Goal: Register for event/course

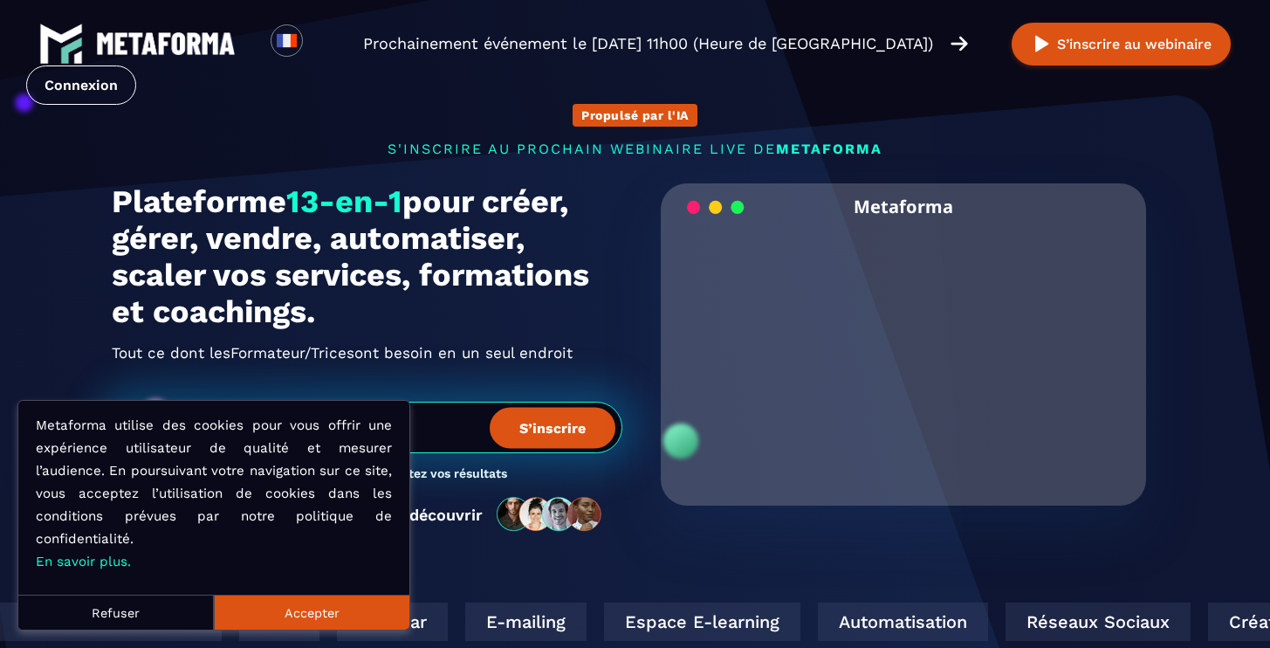
click at [138, 621] on button "Refuser" at bounding box center [115, 611] width 195 height 35
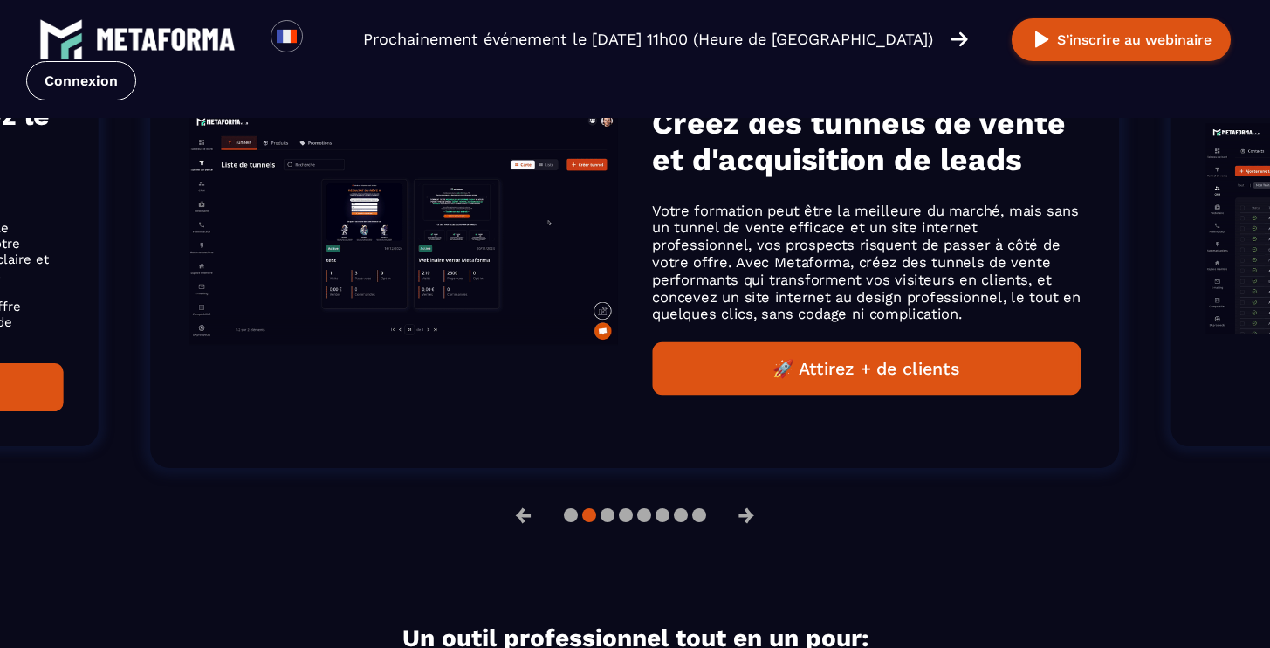
scroll to position [1176, 0]
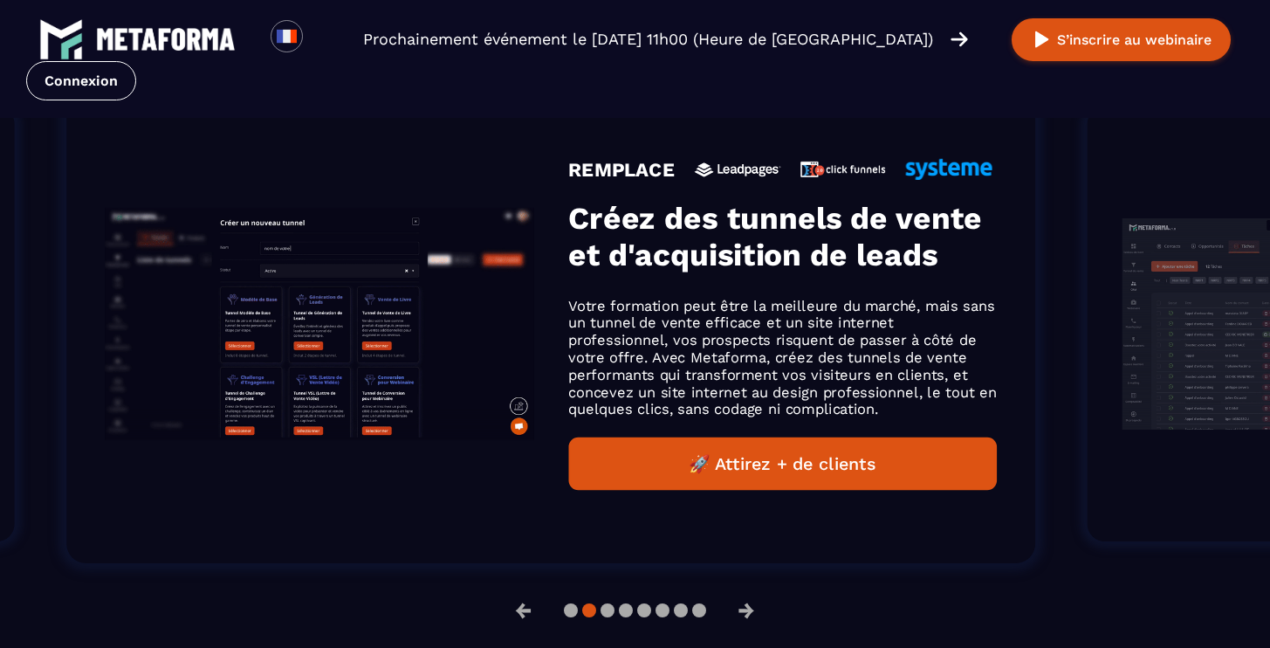
drag, startPoint x: 436, startPoint y: 346, endPoint x: 333, endPoint y: 371, distance: 105.8
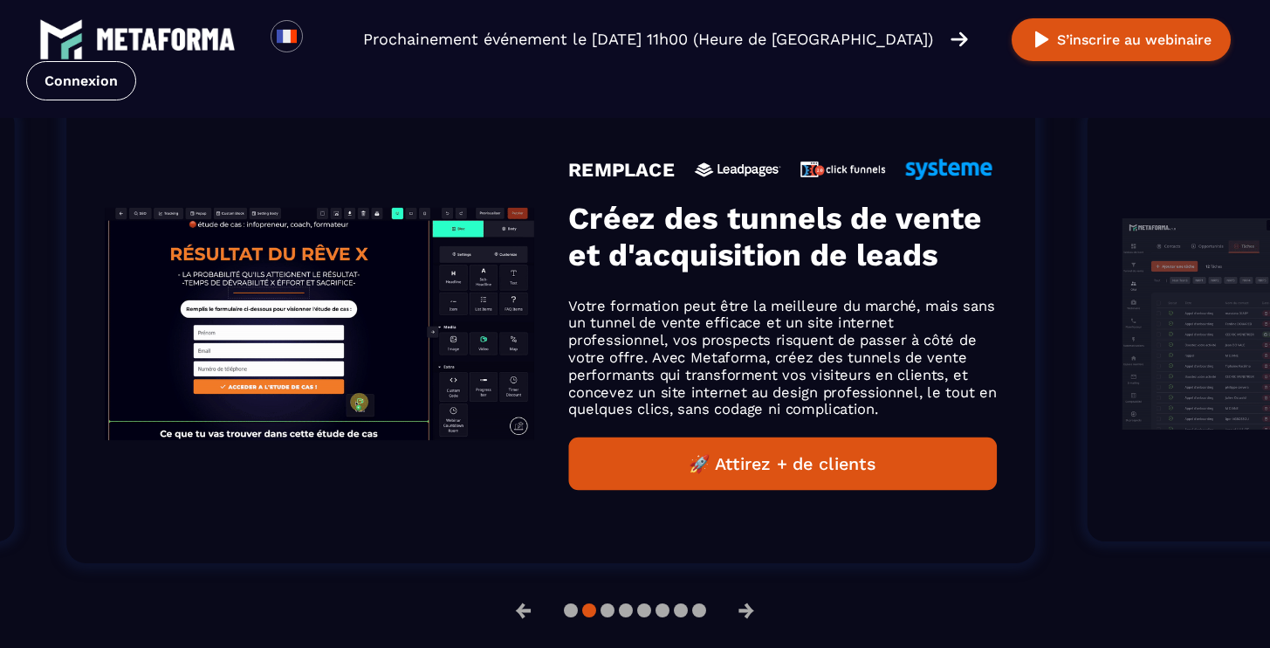
click at [333, 371] on img "Gallery" at bounding box center [319, 323] width 429 height 231
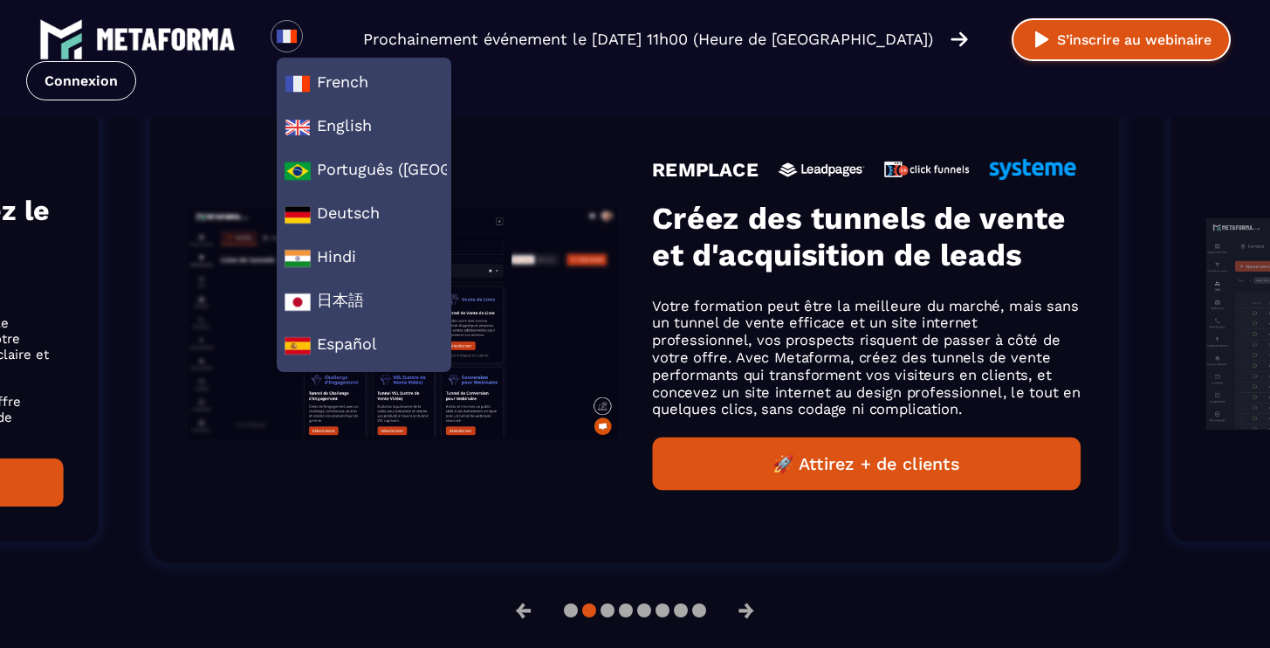
click at [1090, 45] on button "S’inscrire au webinaire" at bounding box center [1121, 39] width 219 height 43
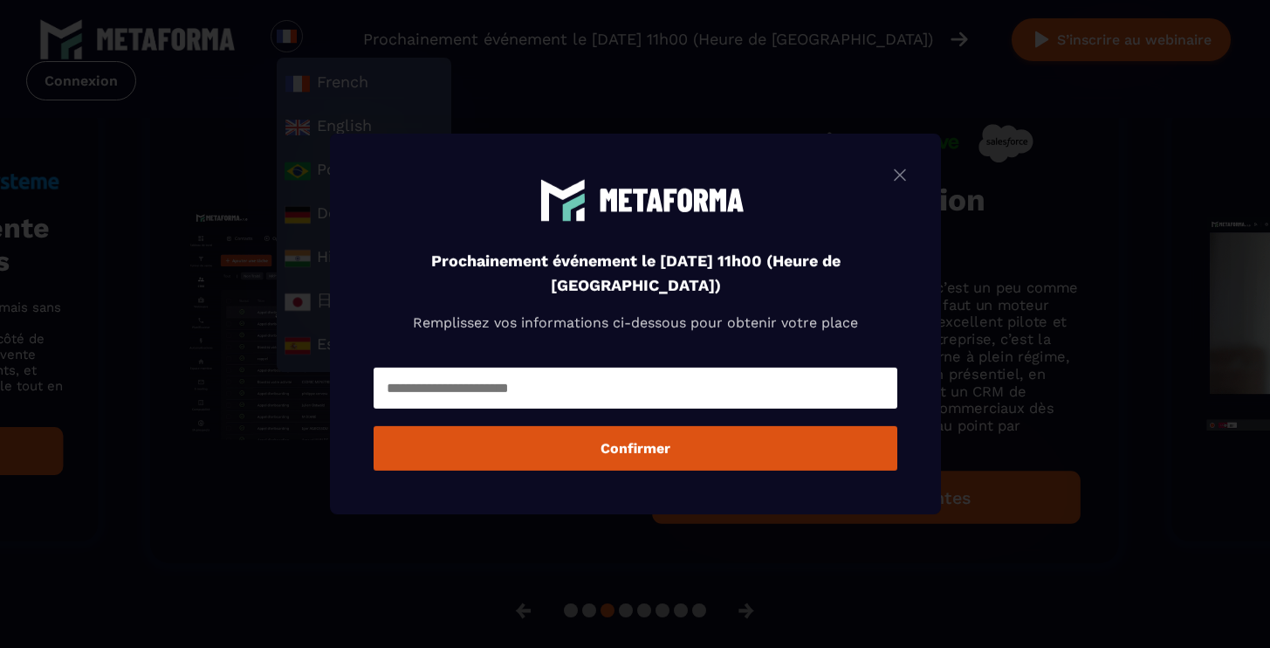
click at [571, 388] on input "Modal window" at bounding box center [636, 387] width 524 height 41
type input "**********"
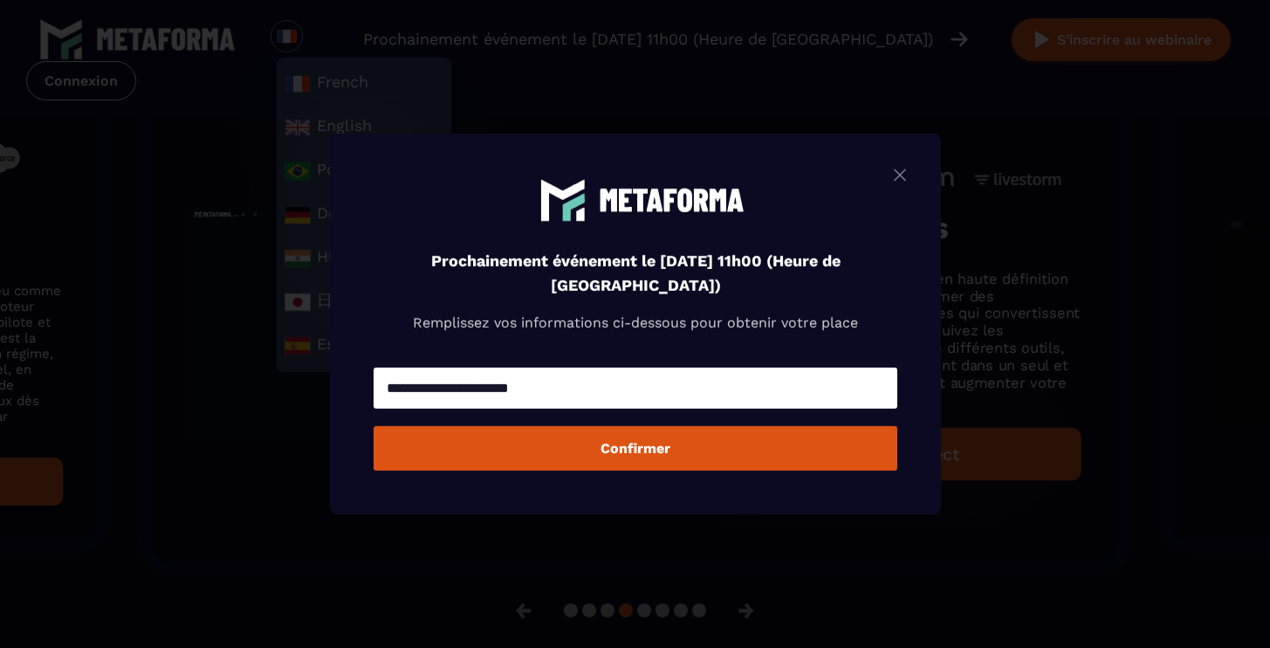
click at [482, 314] on p "Remplissez vos informations ci-dessous pour obtenir votre place" at bounding box center [636, 323] width 524 height 24
click at [459, 454] on button "Confirmer" at bounding box center [636, 448] width 524 height 45
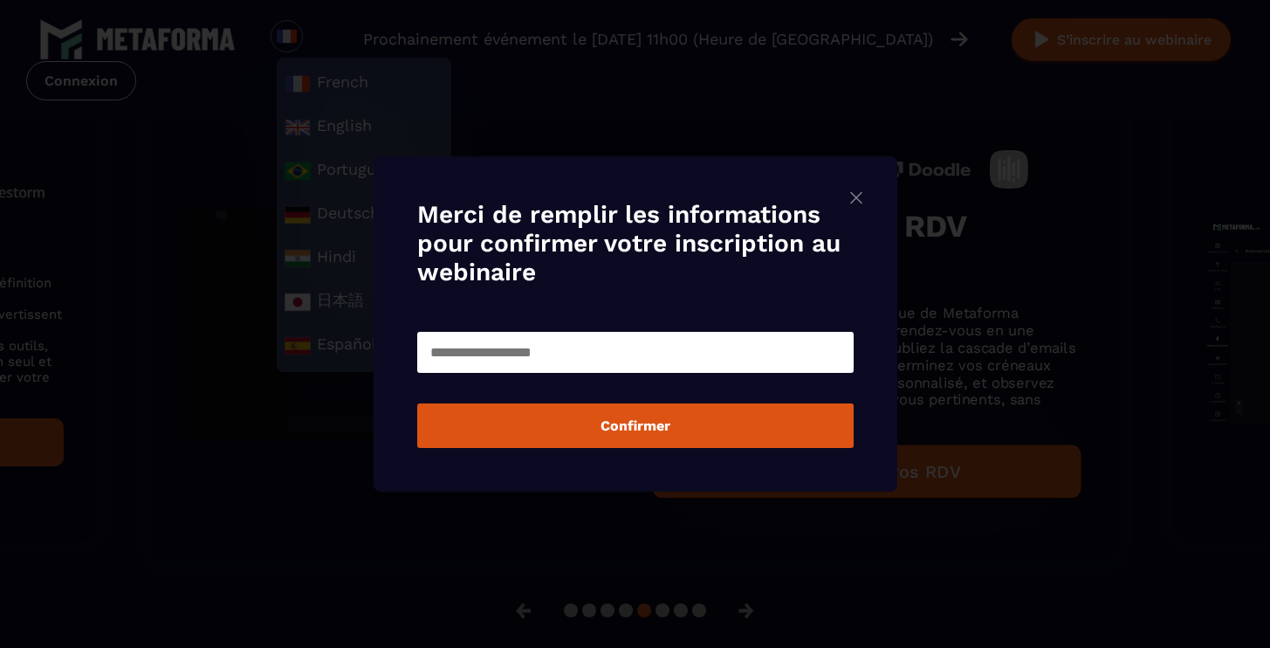
click at [858, 201] on img "Modal window" at bounding box center [856, 198] width 21 height 22
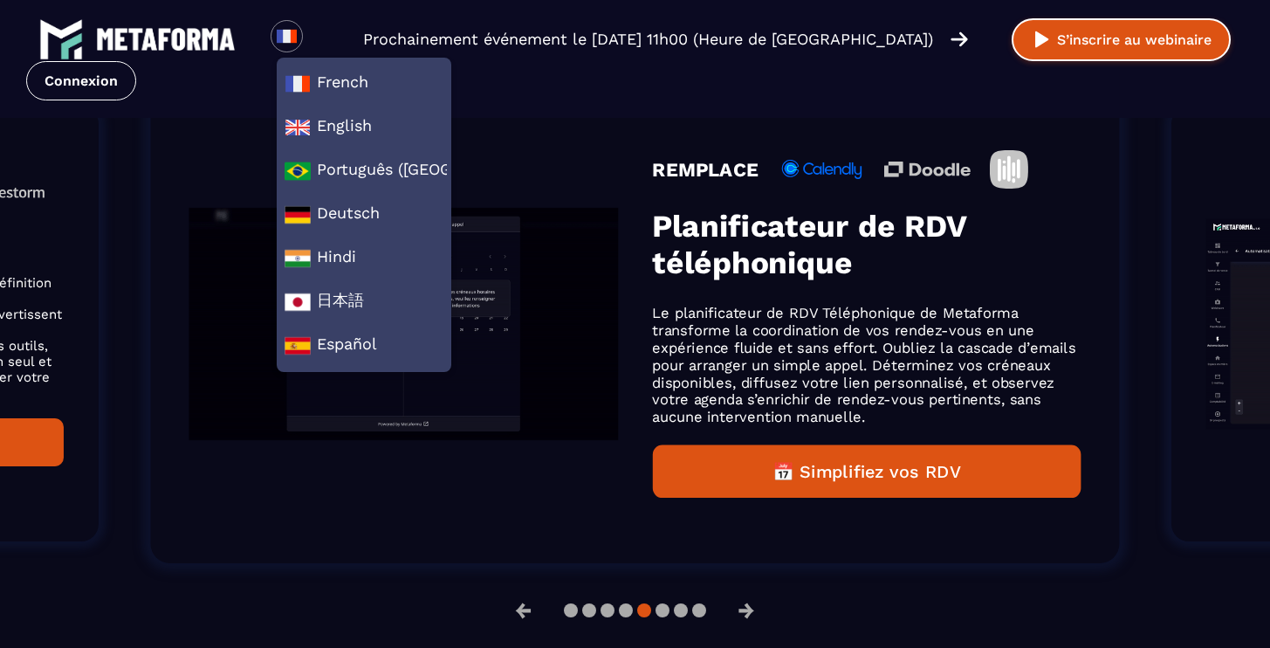
scroll to position [1204, 0]
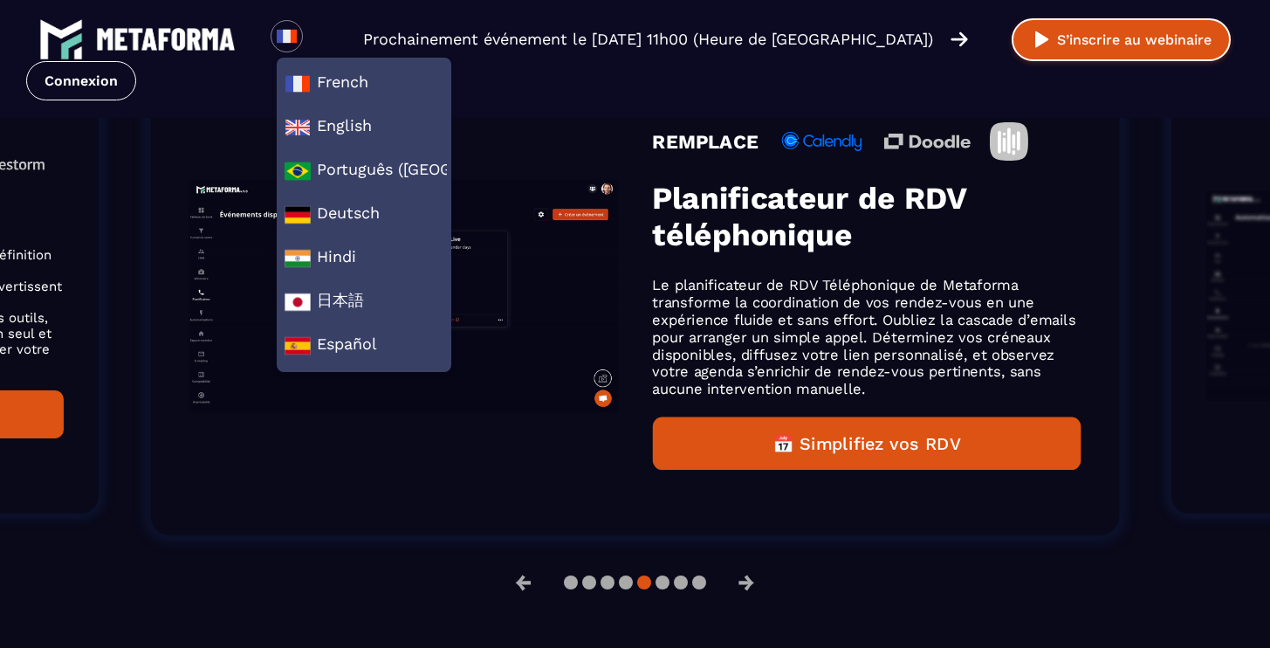
click at [1097, 23] on button "S’inscrire au webinaire" at bounding box center [1121, 39] width 219 height 43
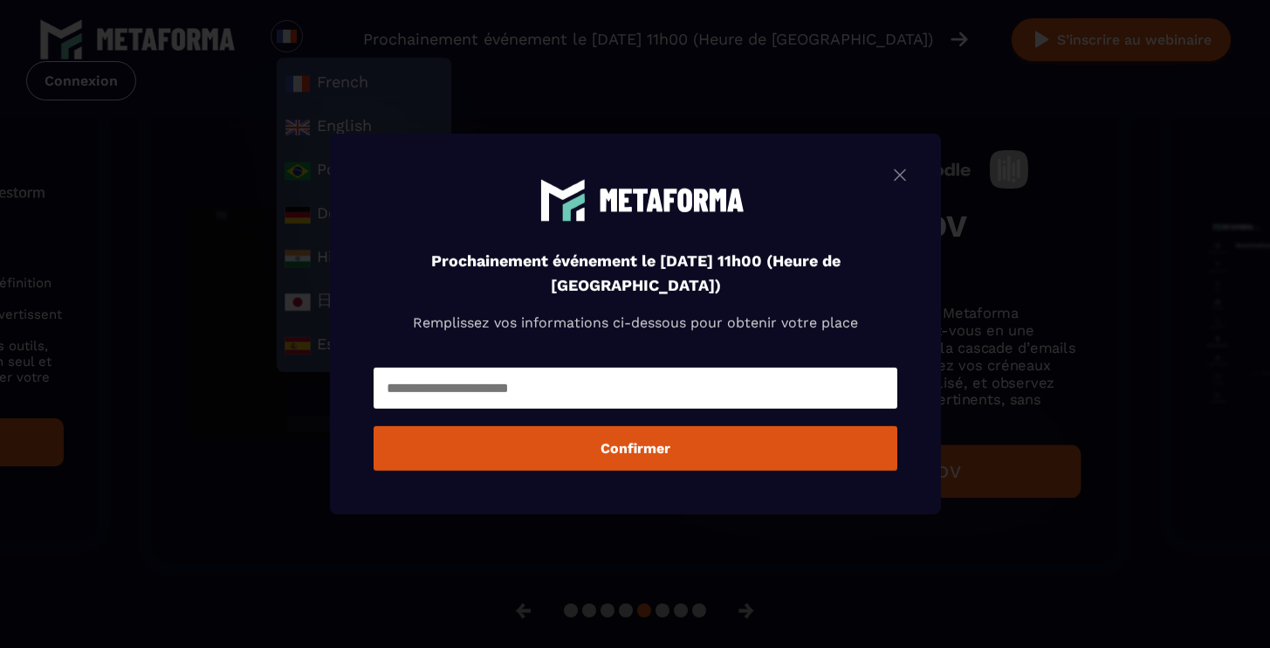
scroll to position [1176, 0]
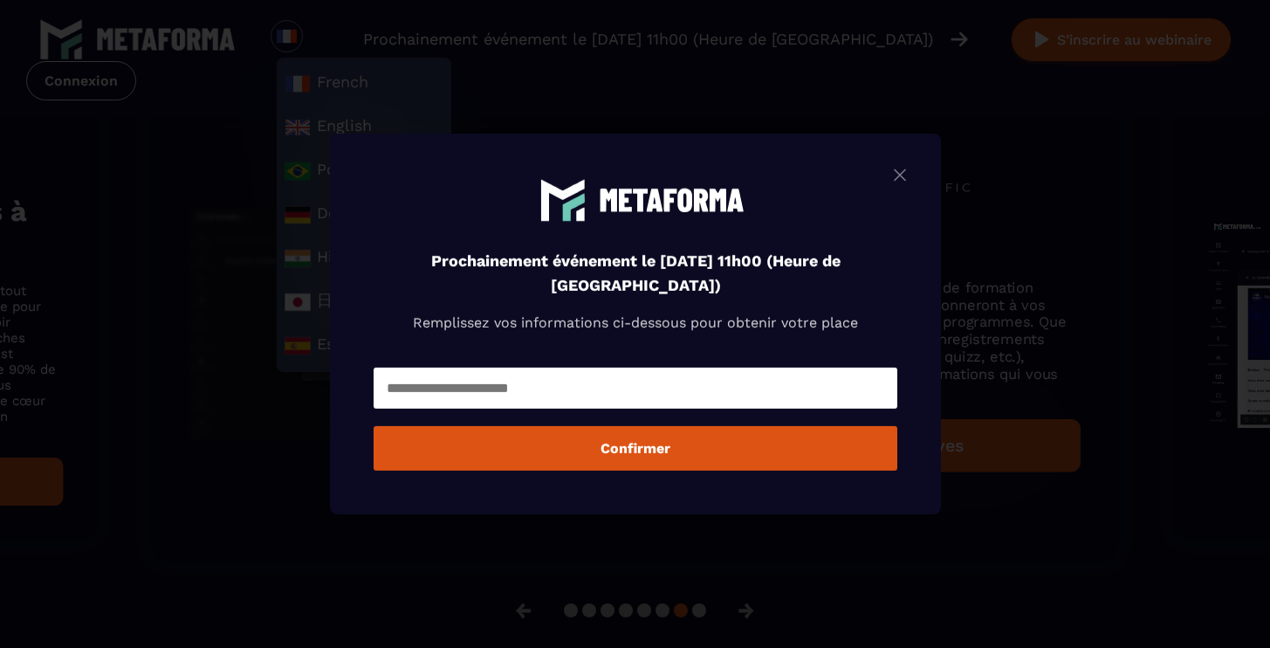
click at [1022, 304] on div "Modal window" at bounding box center [635, 324] width 1270 height 648
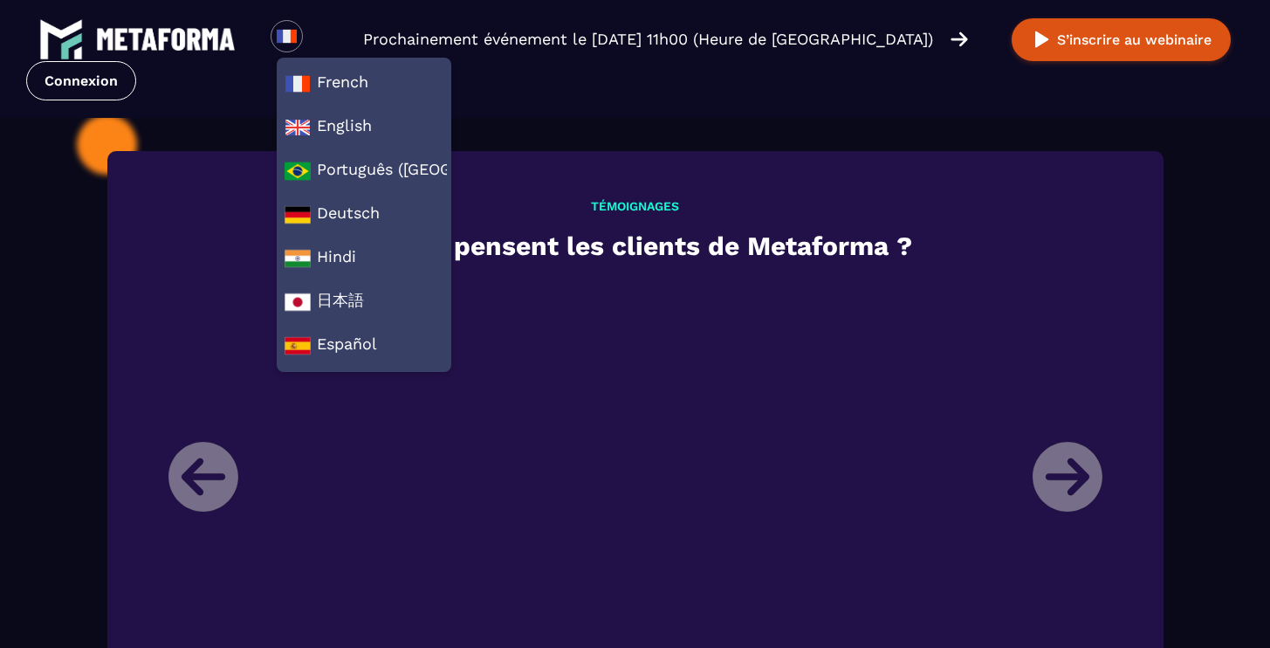
scroll to position [1920, 0]
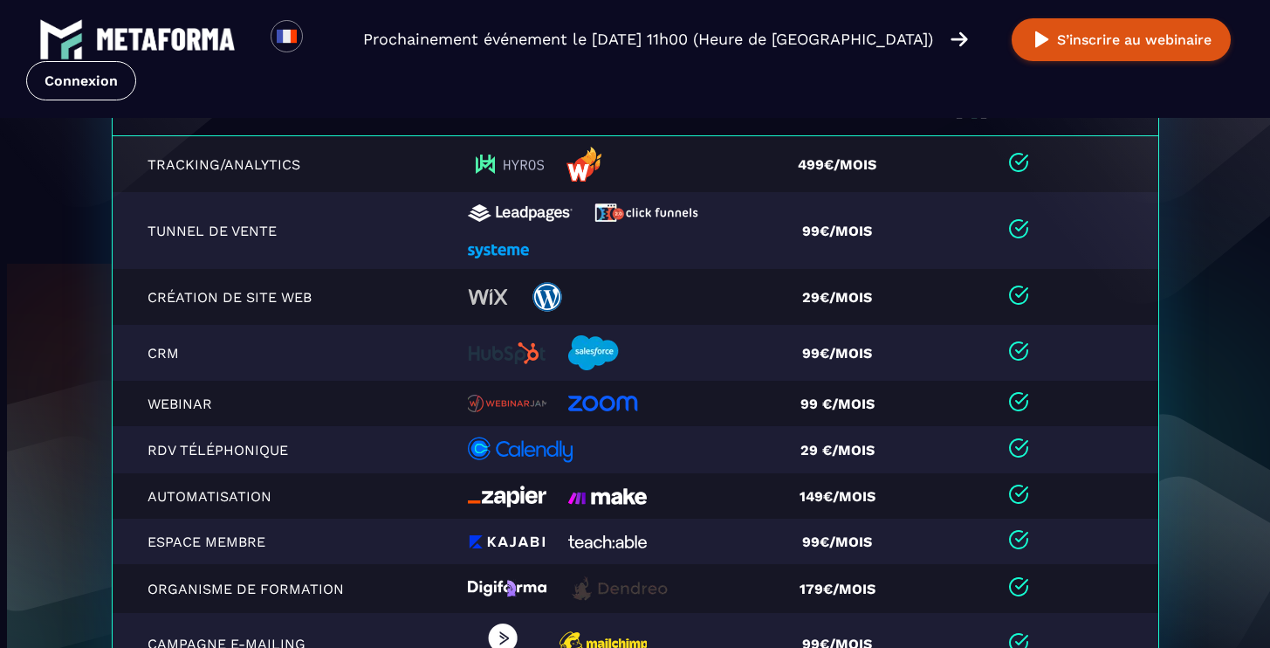
scroll to position [3613, 0]
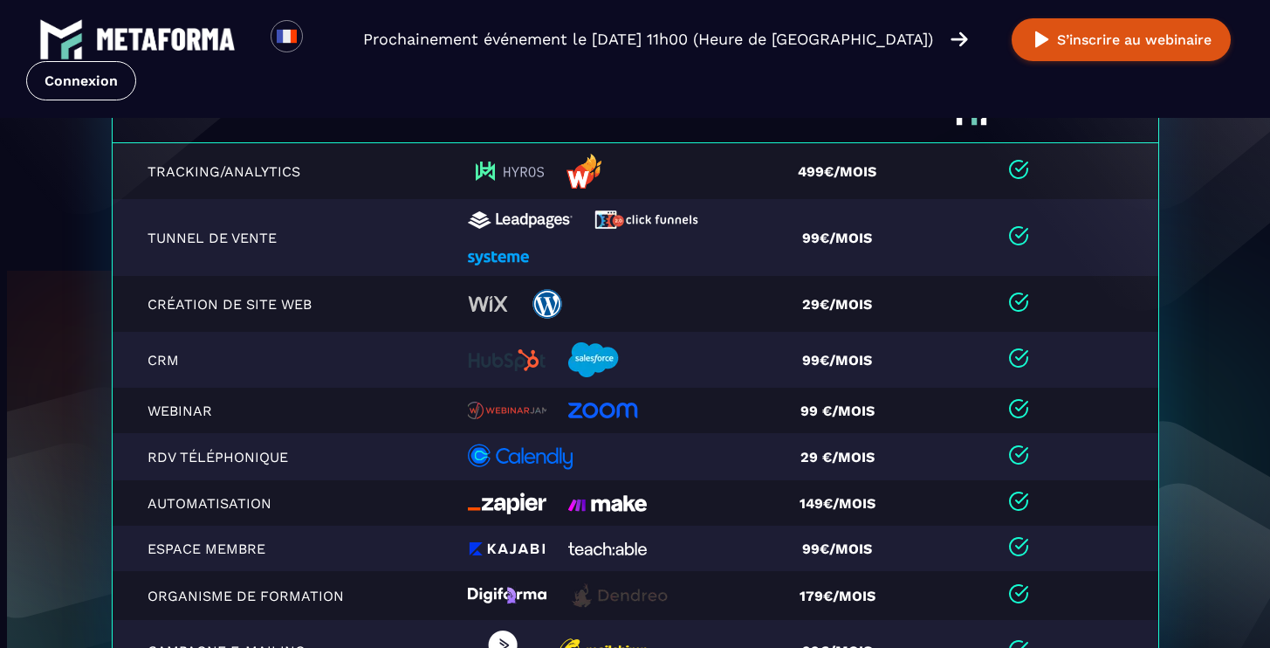
click at [569, 179] on img at bounding box center [583, 171] width 35 height 35
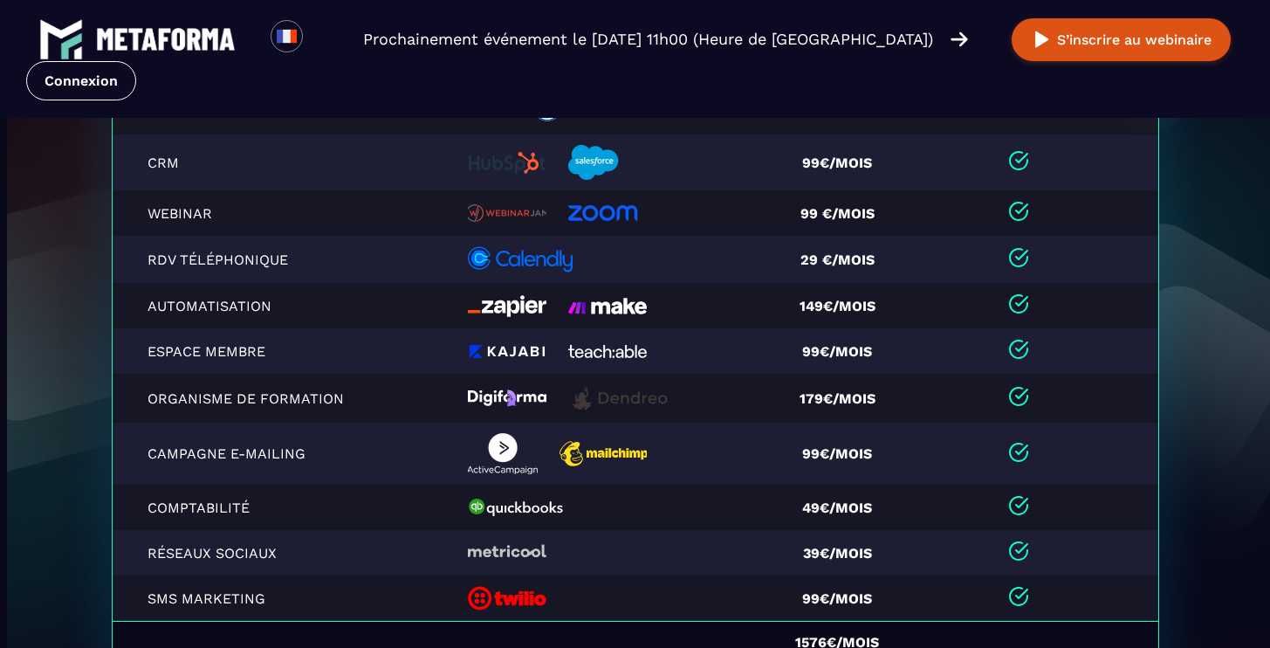
scroll to position [3818, 0]
click at [387, 288] on td "Automatisation" at bounding box center [285, 305] width 346 height 45
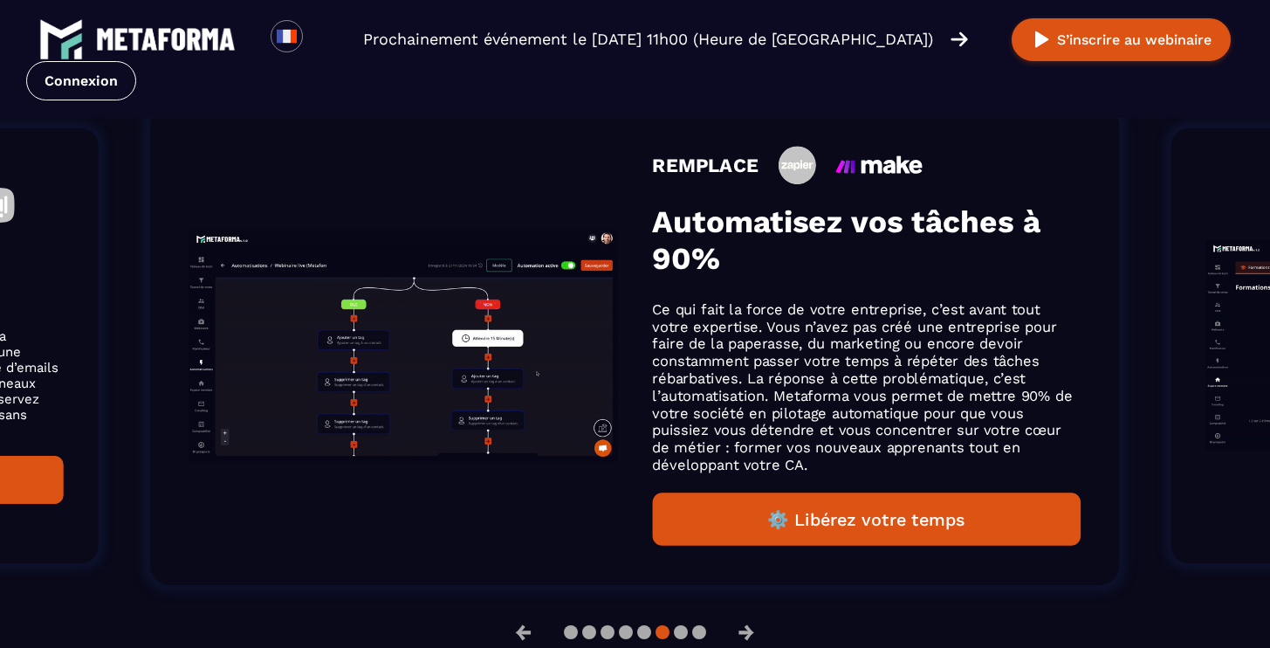
scroll to position [1155, 0]
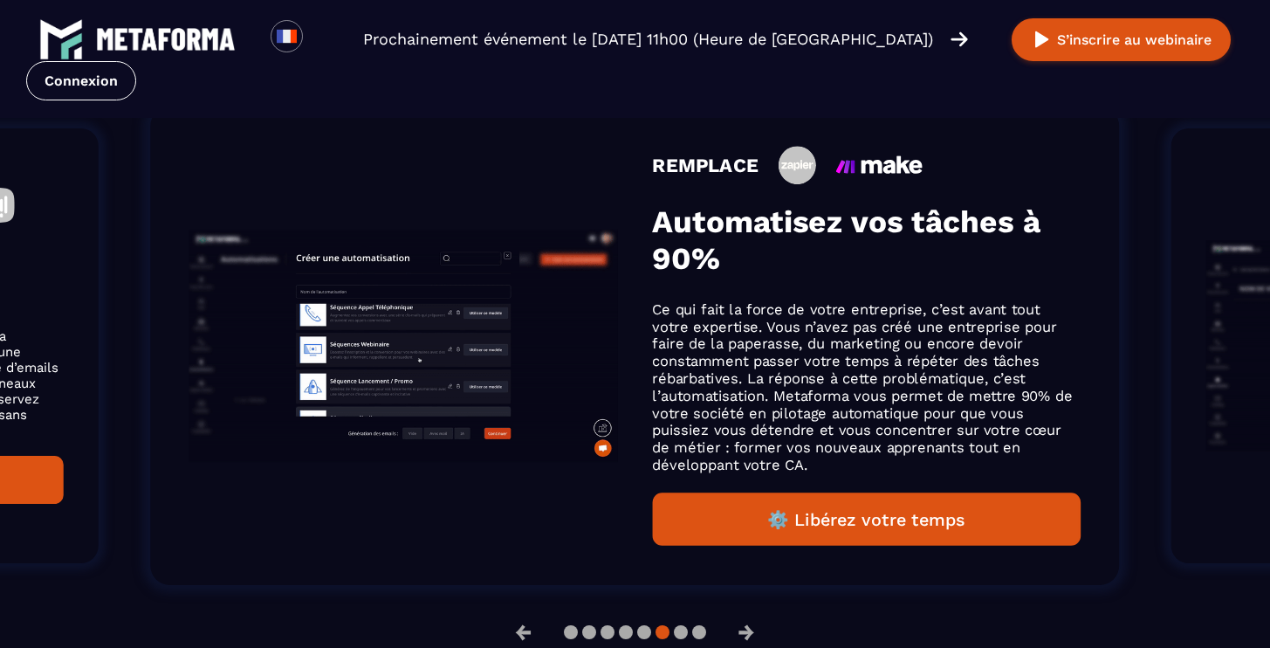
click at [465, 391] on img "Gallery" at bounding box center [403, 346] width 429 height 233
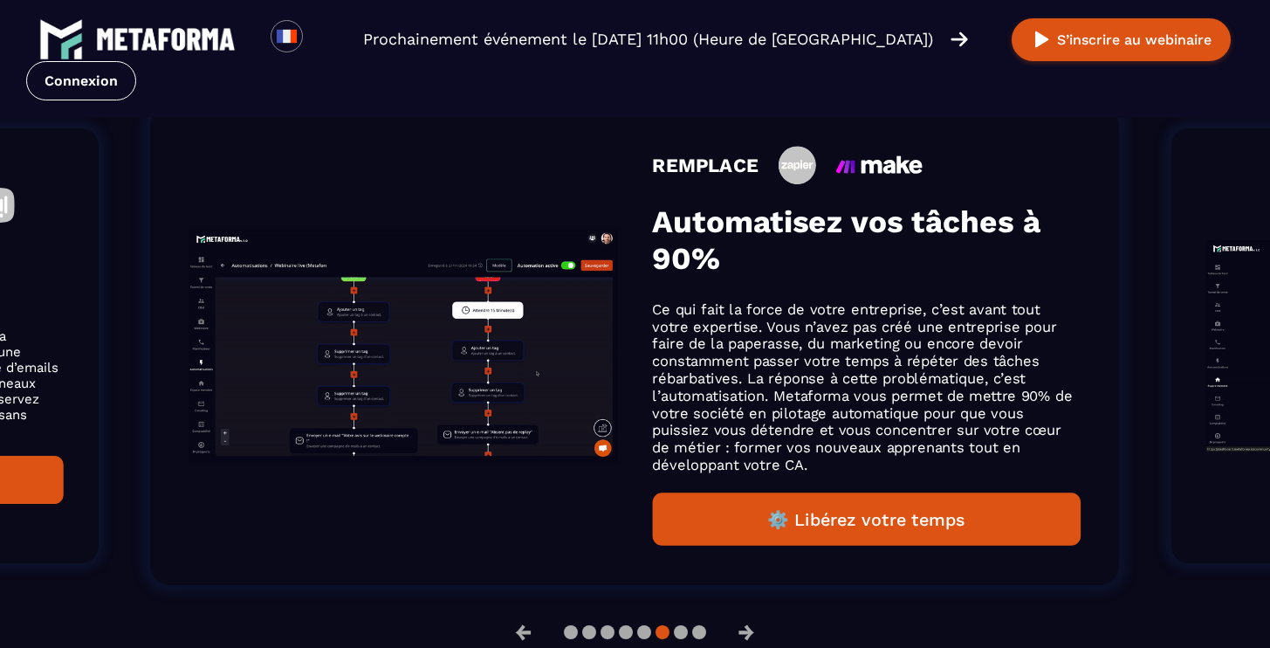
click at [466, 391] on img "Gallery" at bounding box center [403, 346] width 429 height 233
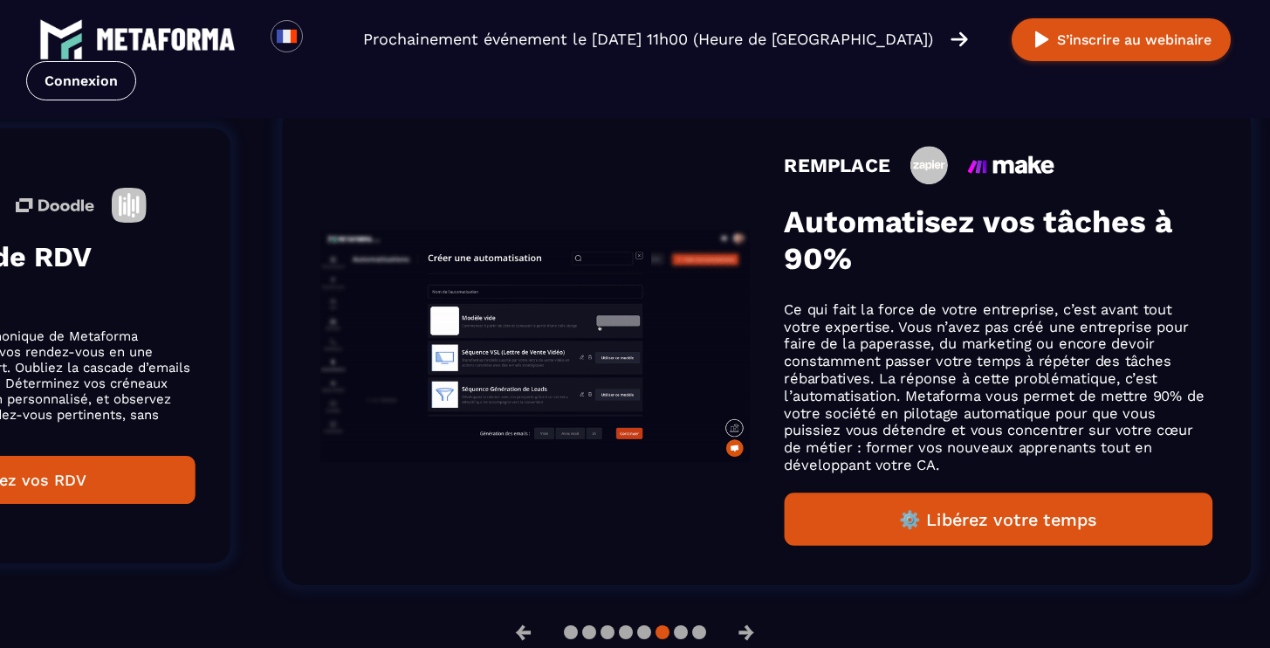
drag, startPoint x: 552, startPoint y: 399, endPoint x: 683, endPoint y: 371, distance: 134.7
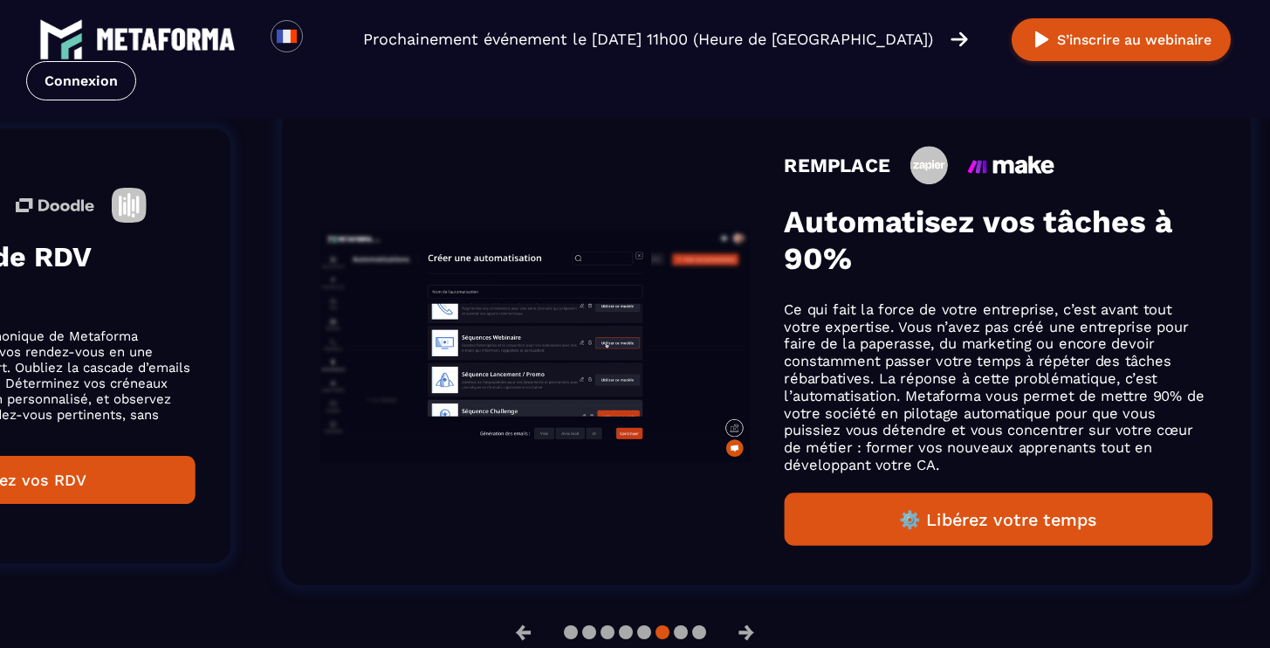
click at [683, 371] on img "Gallery" at bounding box center [534, 346] width 429 height 233
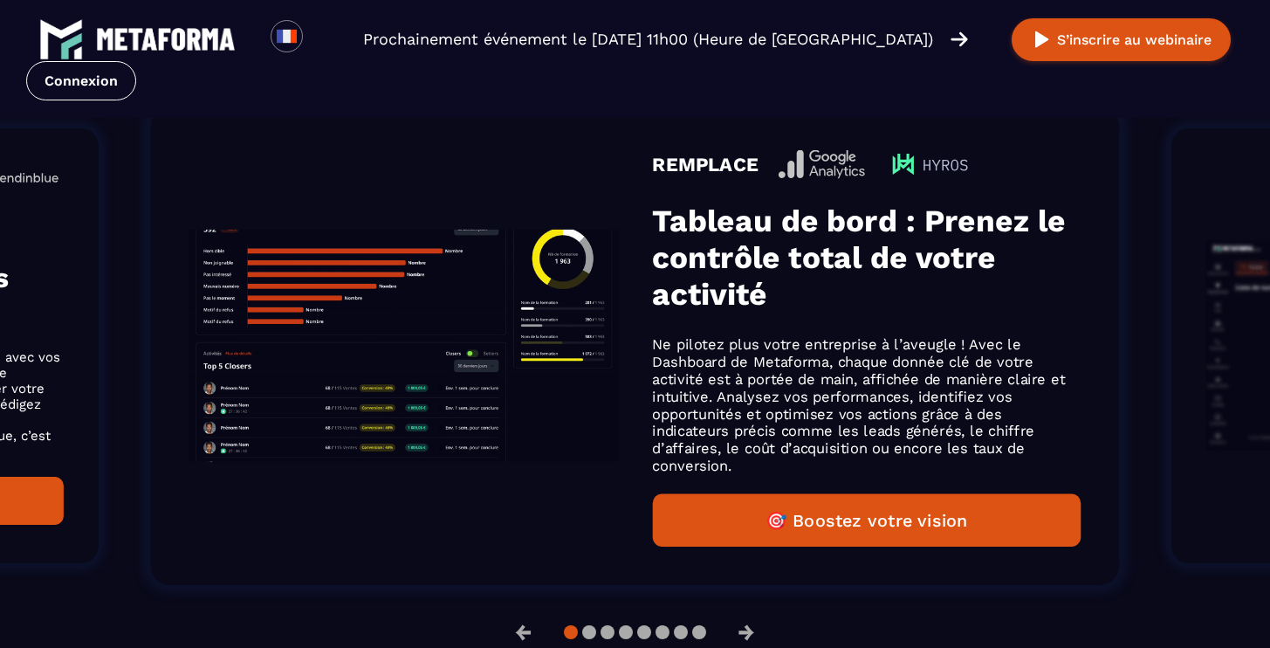
click at [905, 533] on button "🎯 Boostez votre vision" at bounding box center [866, 519] width 429 height 53
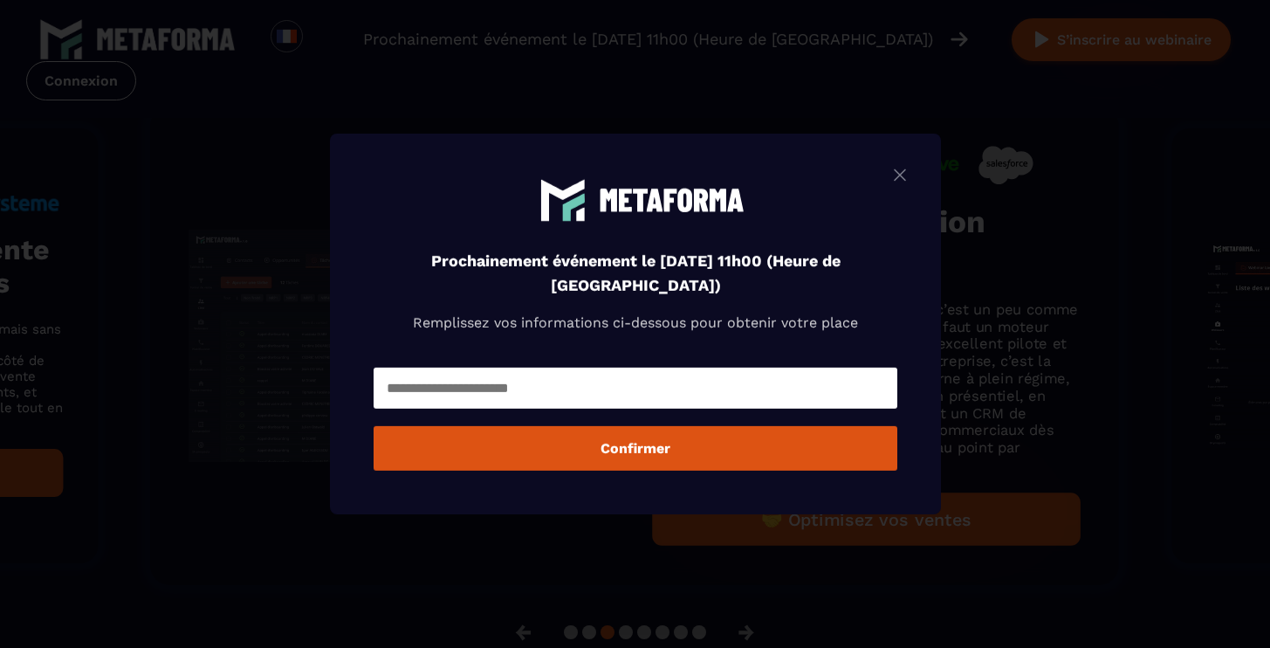
scroll to position [1183, 0]
